Goal: Transaction & Acquisition: Purchase product/service

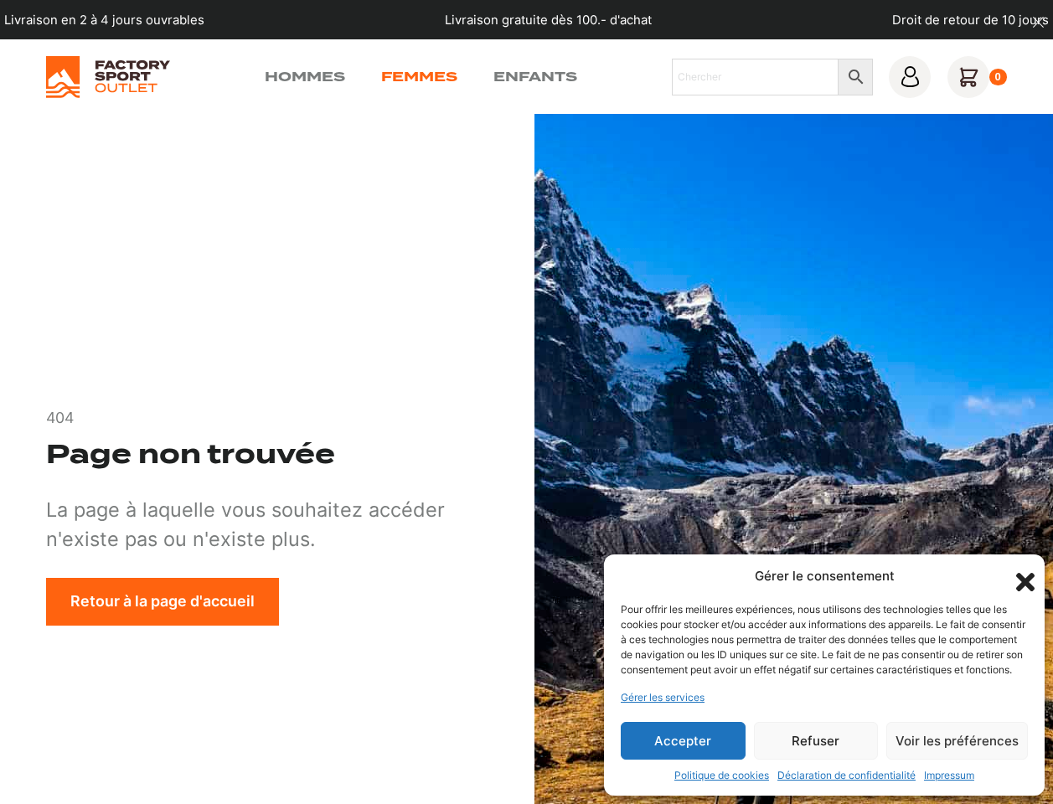
click at [421, 79] on link "Femmes" at bounding box center [419, 77] width 76 height 20
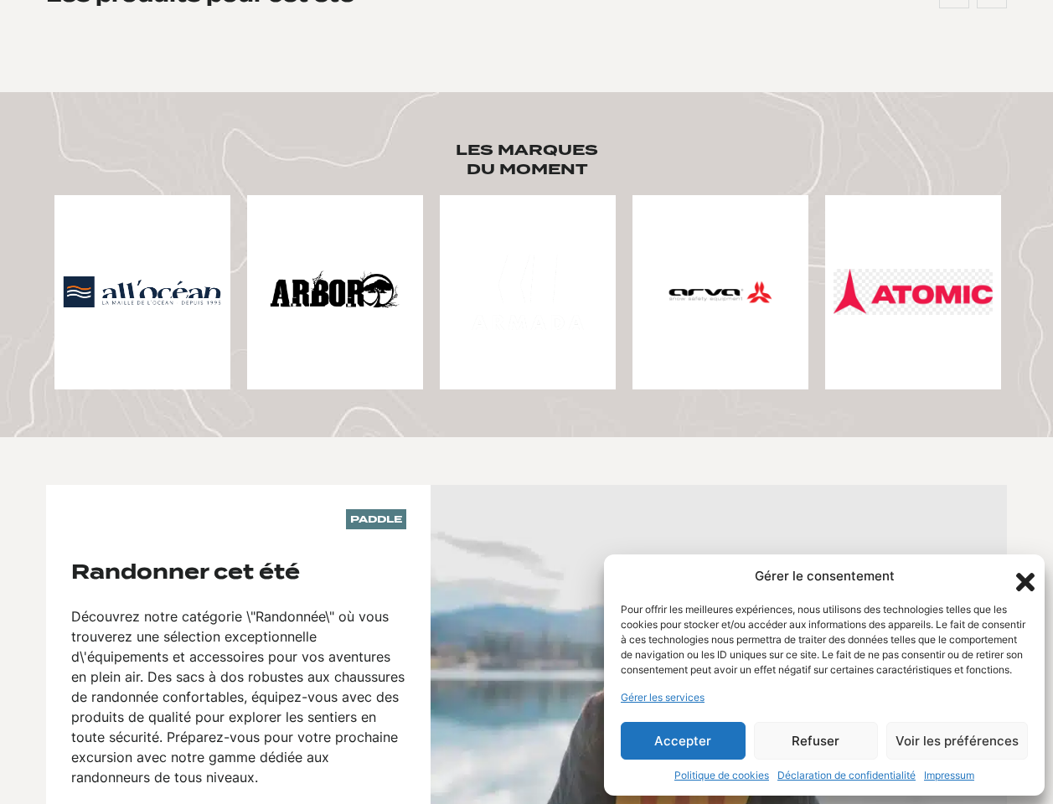
scroll to position [783, 0]
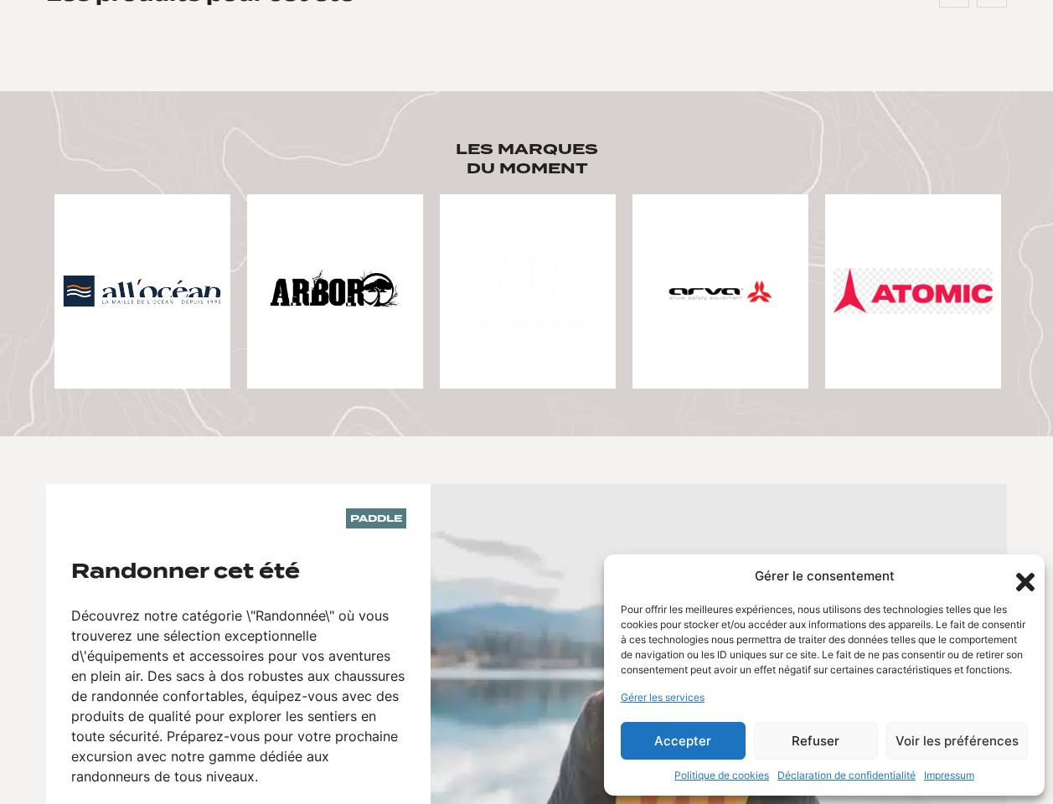
drag, startPoint x: 1021, startPoint y: 565, endPoint x: 994, endPoint y: 584, distance: 33.0
click at [1021, 573] on icon "Fermer la boîte de dialogue" at bounding box center [1025, 582] width 18 height 18
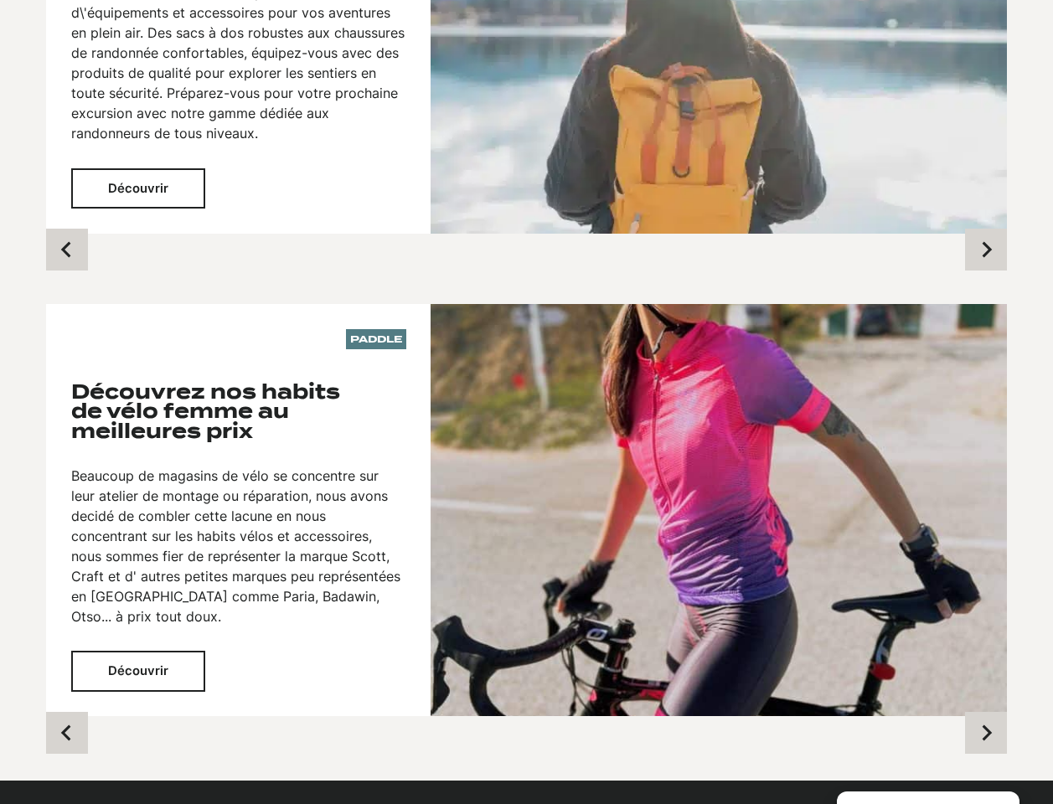
scroll to position [1438, 0]
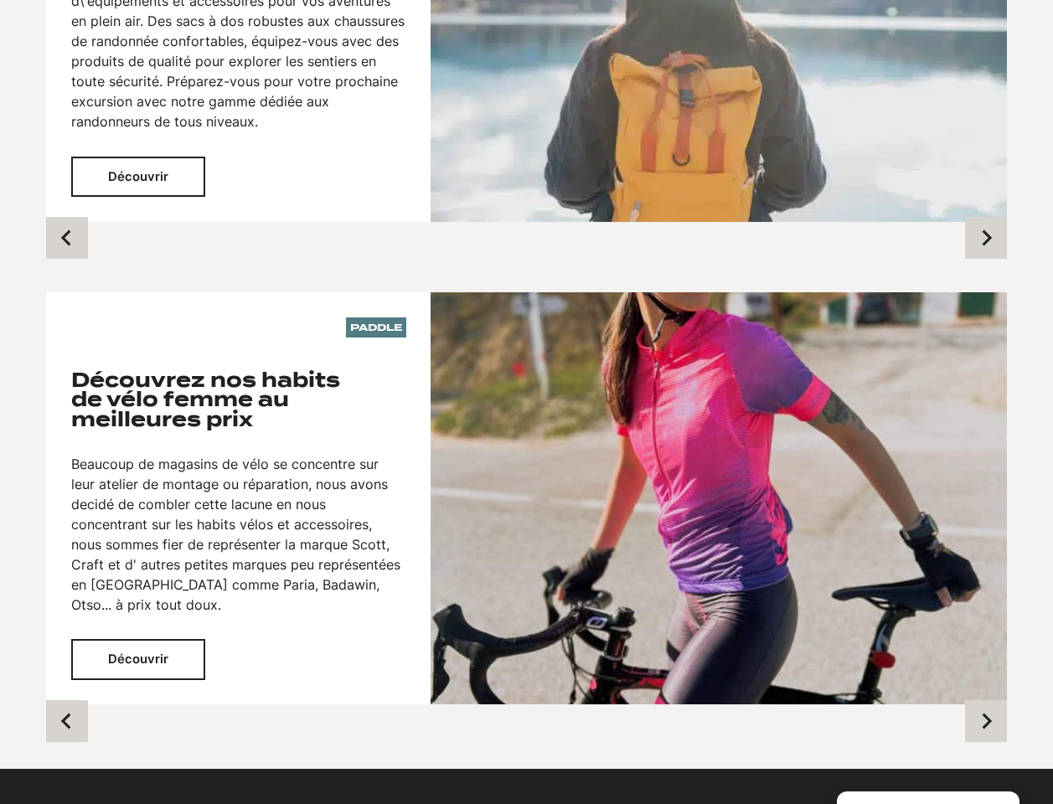
click at [127, 639] on button "Découvrir" at bounding box center [138, 659] width 134 height 41
click at [174, 639] on button "Découvrir" at bounding box center [138, 659] width 134 height 41
click at [583, 446] on img at bounding box center [719, 498] width 576 height 412
click at [291, 381] on h3 "Découvrez nos habits de vélo femme au meilleures prix" at bounding box center [238, 399] width 335 height 59
click at [243, 370] on h3 "Découvrez nos habits de vélo femme au meilleures prix" at bounding box center [238, 399] width 335 height 59
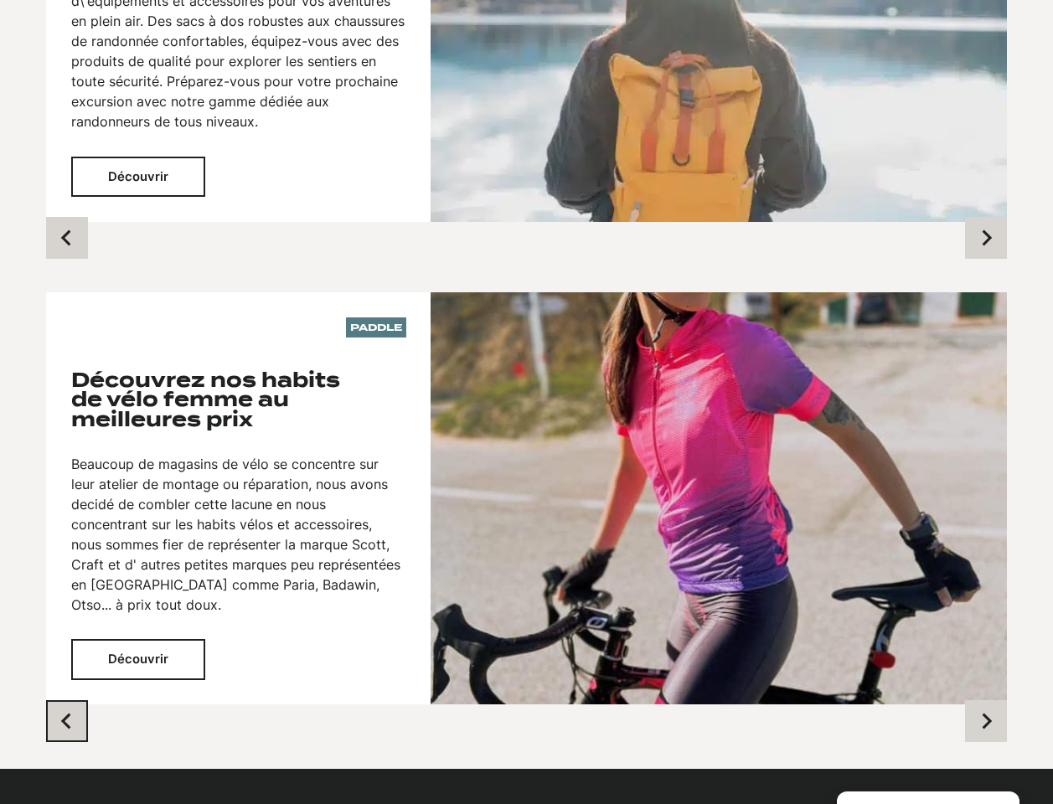
click at [76, 700] on button "Previous slide" at bounding box center [67, 721] width 42 height 42
click at [124, 639] on button "Découvrir" at bounding box center [138, 659] width 134 height 41
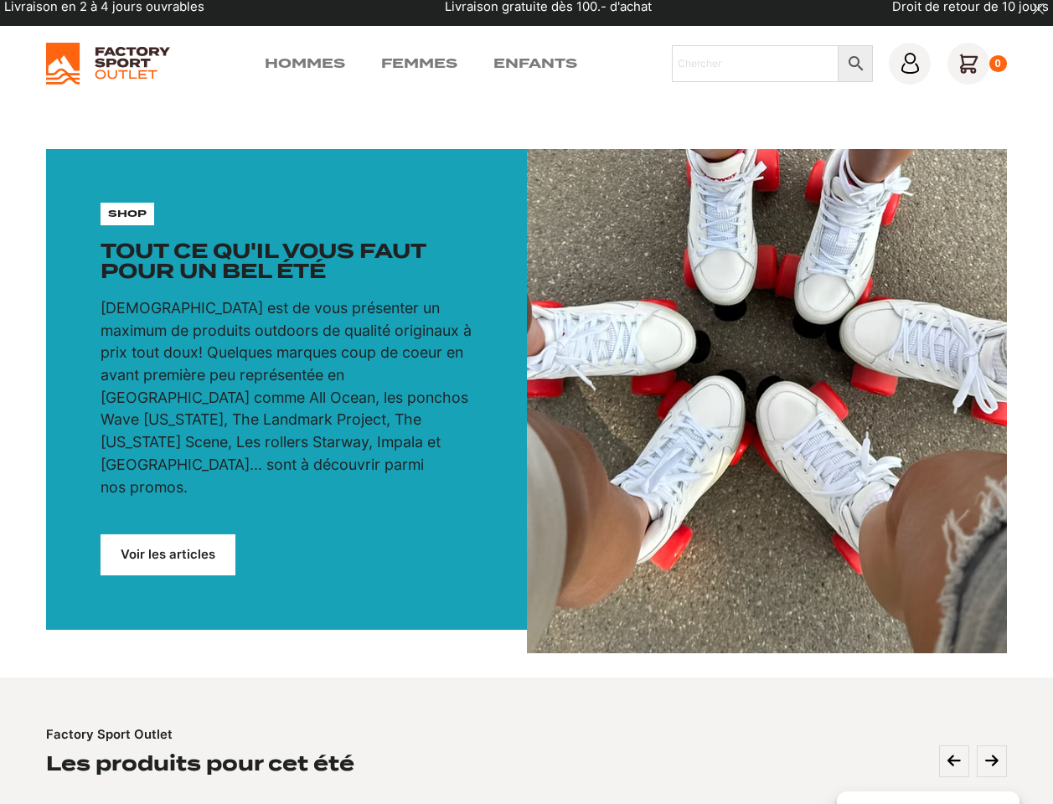
scroll to position [0, 0]
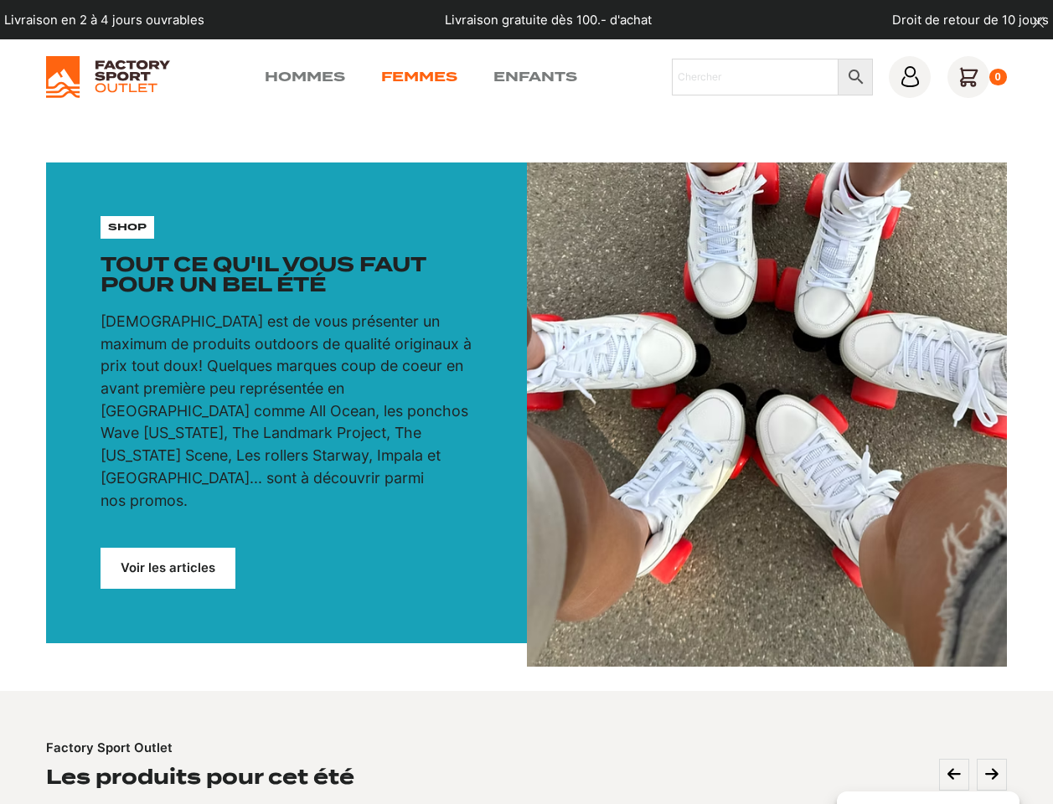
click at [415, 75] on link "Femmes" at bounding box center [419, 77] width 76 height 20
click at [181, 548] on link "Voir les articles" at bounding box center [169, 568] width 136 height 41
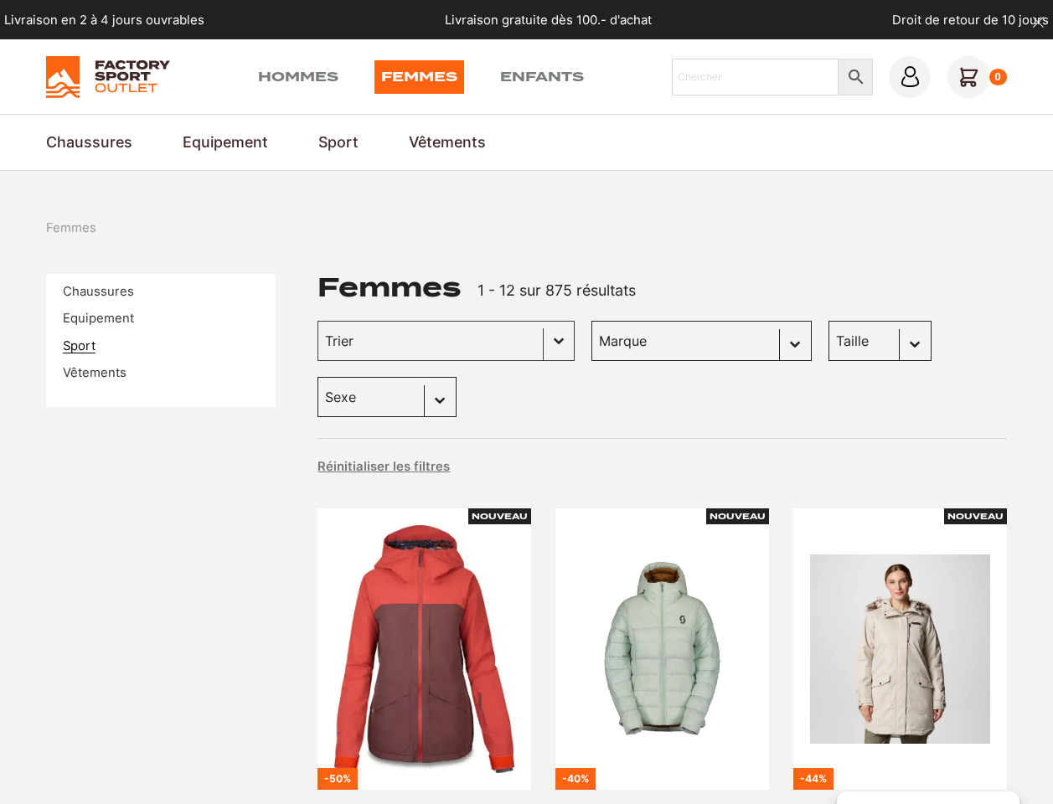
click at [79, 351] on link "Sport" at bounding box center [79, 345] width 33 height 15
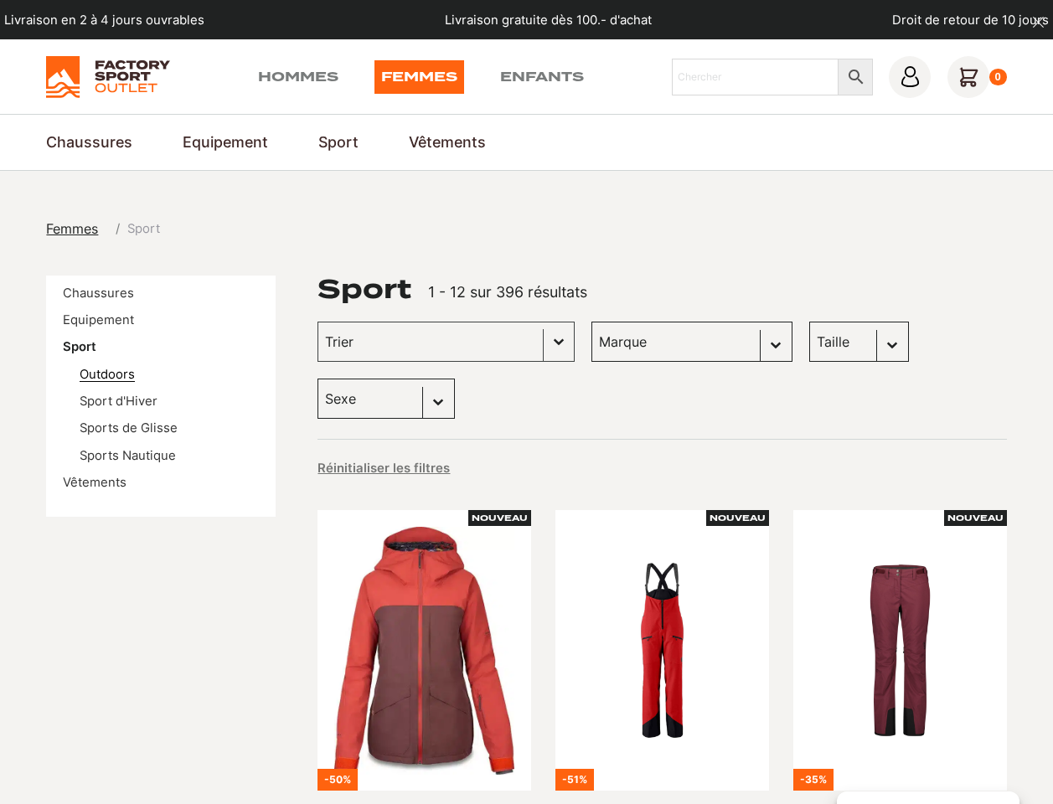
click at [97, 376] on link "Outdoors" at bounding box center [107, 374] width 55 height 15
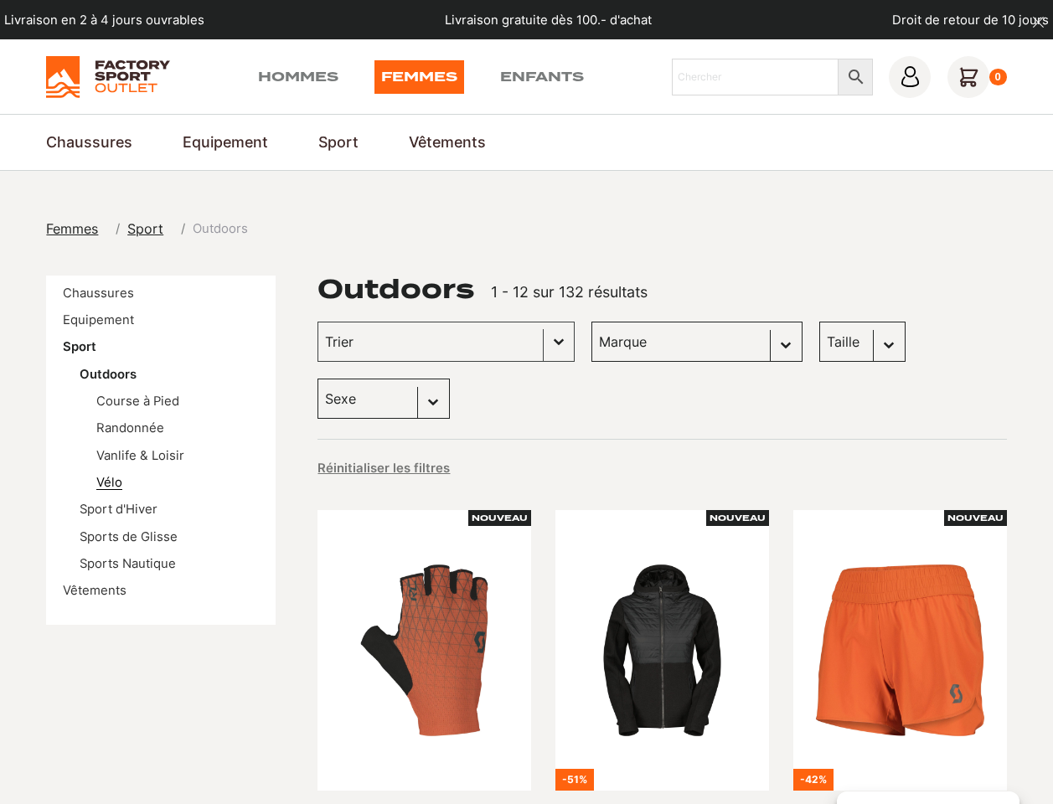
click at [110, 481] on link "Vélo" at bounding box center [109, 482] width 26 height 15
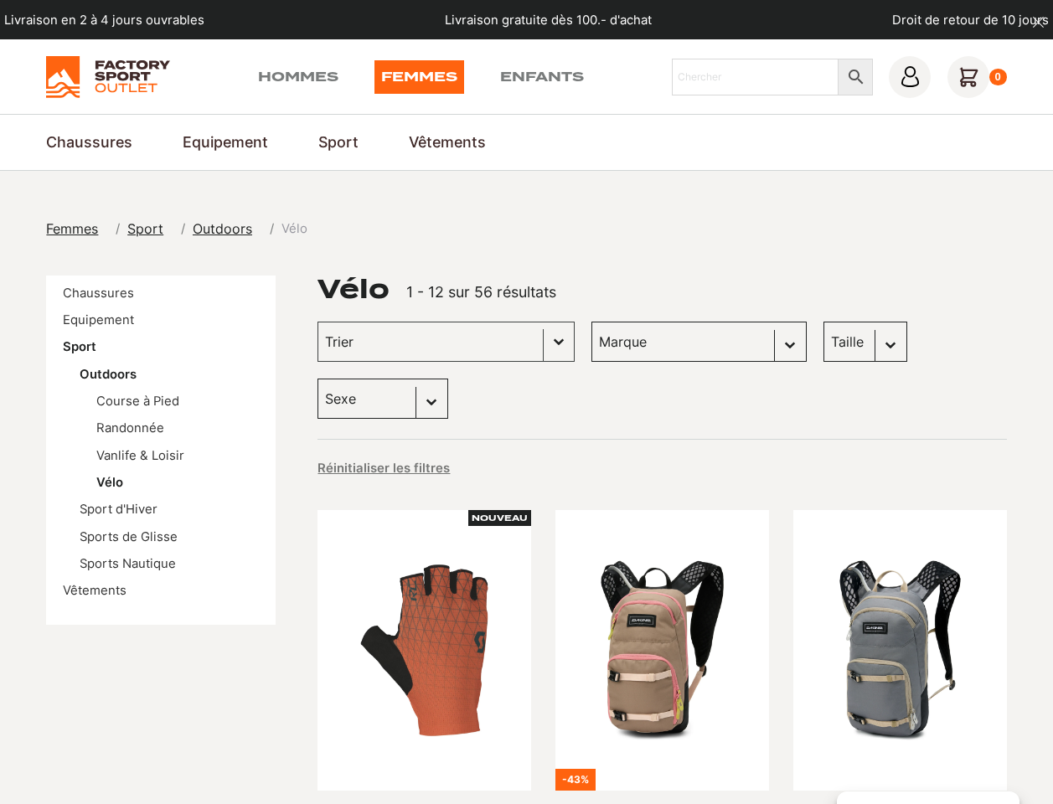
click at [448, 379] on select "Sexe Femmes (50) Hommes (34) Enfants (24)" at bounding box center [383, 399] width 131 height 40
select select "femmes"
click at [448, 379] on select "Sexe Femmes (50) Hommes (34) Enfants (24)" at bounding box center [383, 399] width 131 height 40
click at [829, 343] on div "Taille Sélectionnez le contenu Taille M (12) XL (1) XS (1)" at bounding box center [866, 342] width 84 height 40
select select "femmes"
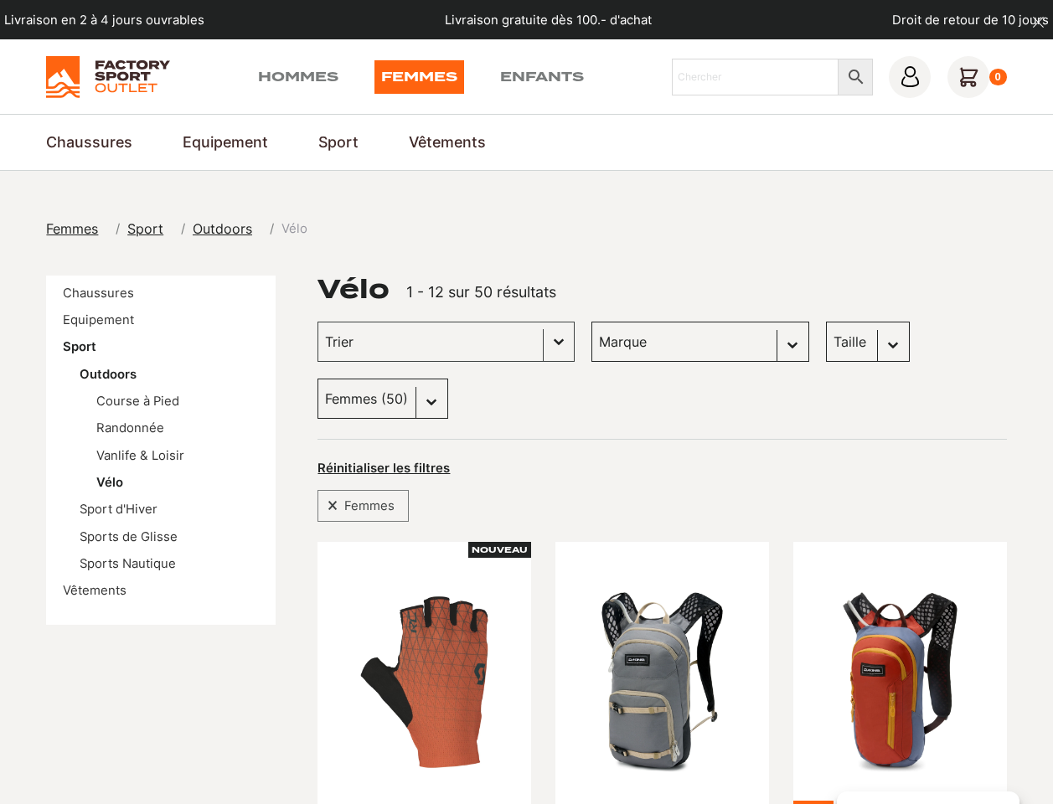
click at [829, 343] on select "Taille M (12) XL (1) XS (1)" at bounding box center [868, 342] width 84 height 40
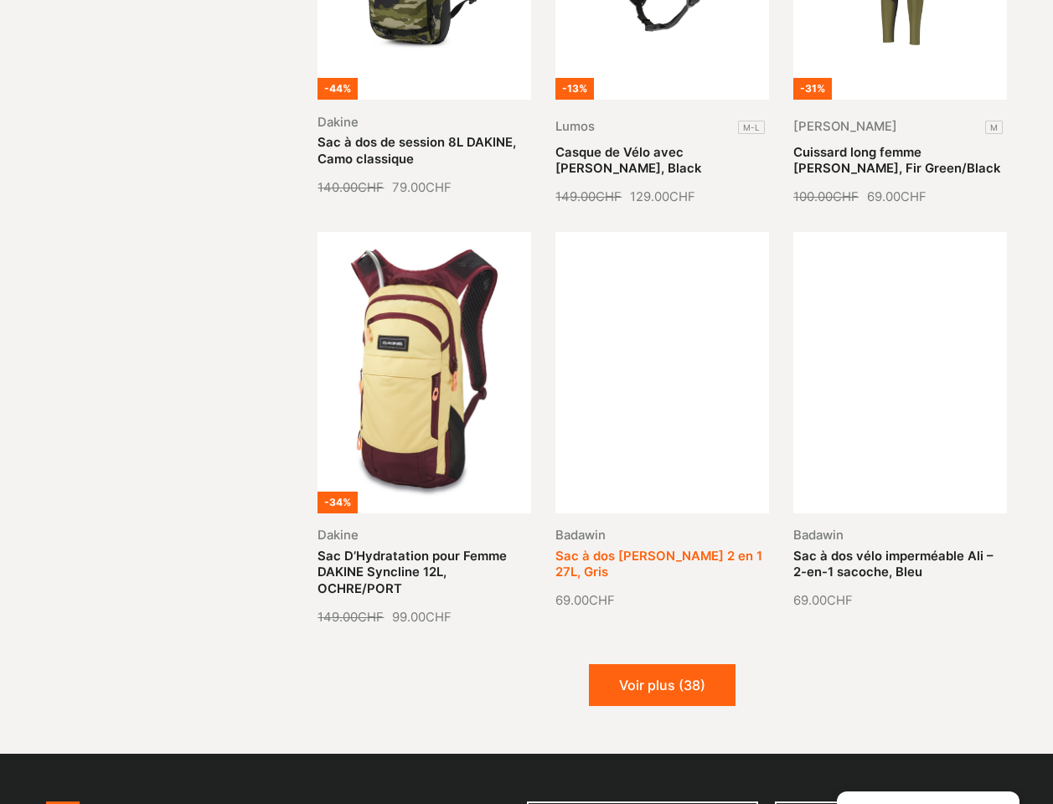
scroll to position [1538, 0]
